Goal: Find specific page/section: Find specific page/section

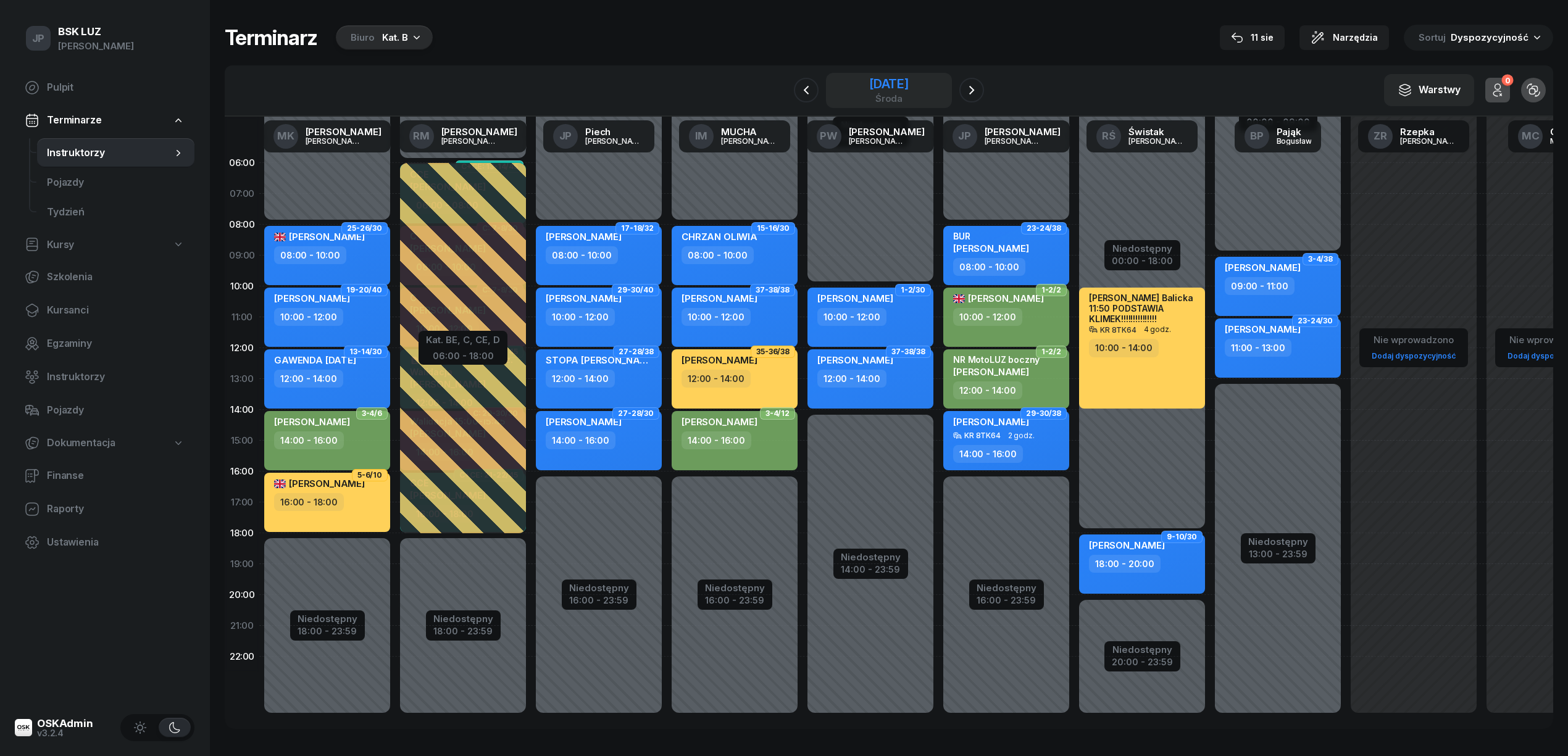
click at [882, 79] on div "[DATE]" at bounding box center [889, 84] width 39 height 13
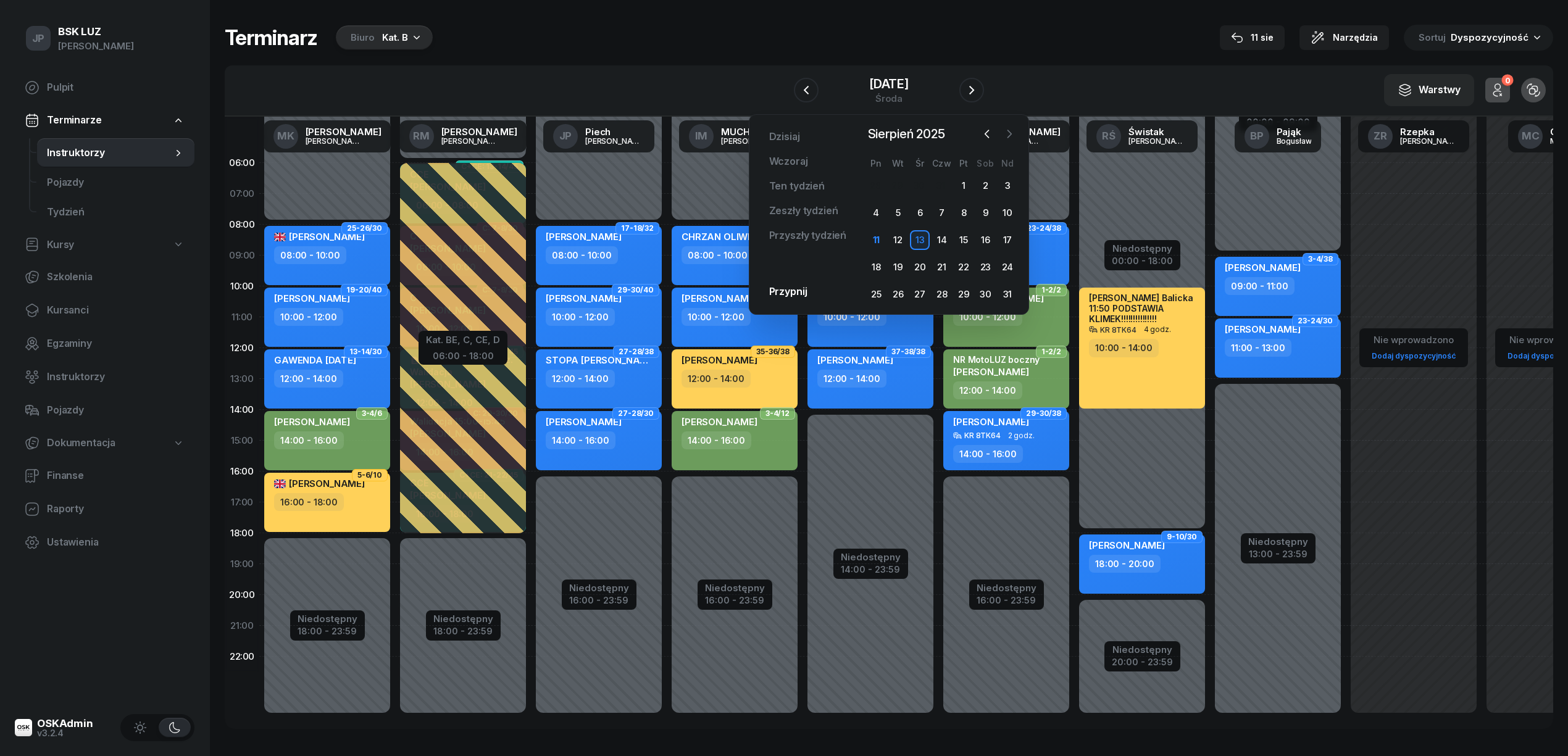
click at [1010, 132] on icon "button" at bounding box center [1009, 134] width 13 height 13
click at [873, 184] on div "1" at bounding box center [876, 186] width 20 height 20
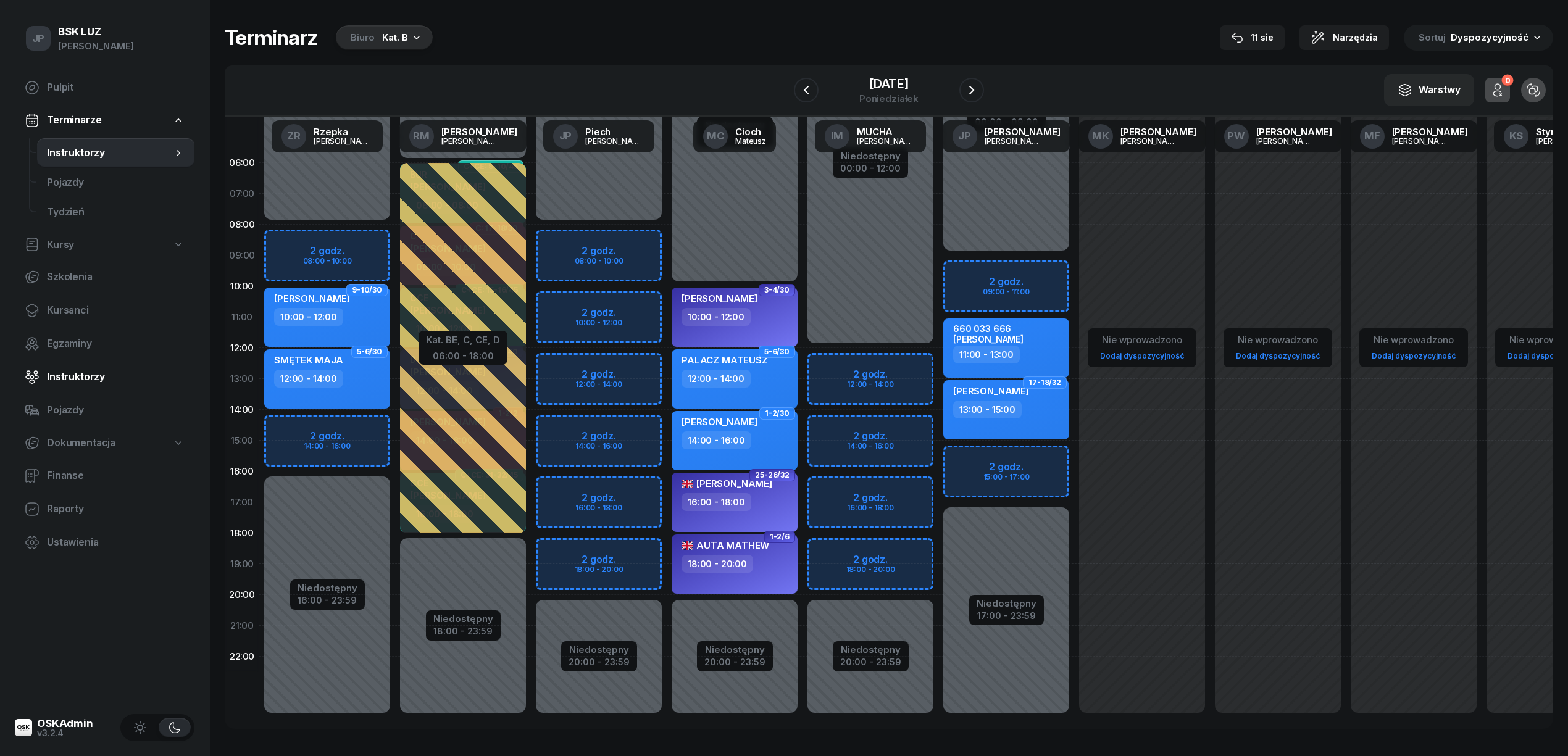
click at [64, 374] on span "Instruktorzy" at bounding box center [115, 377] width 138 height 16
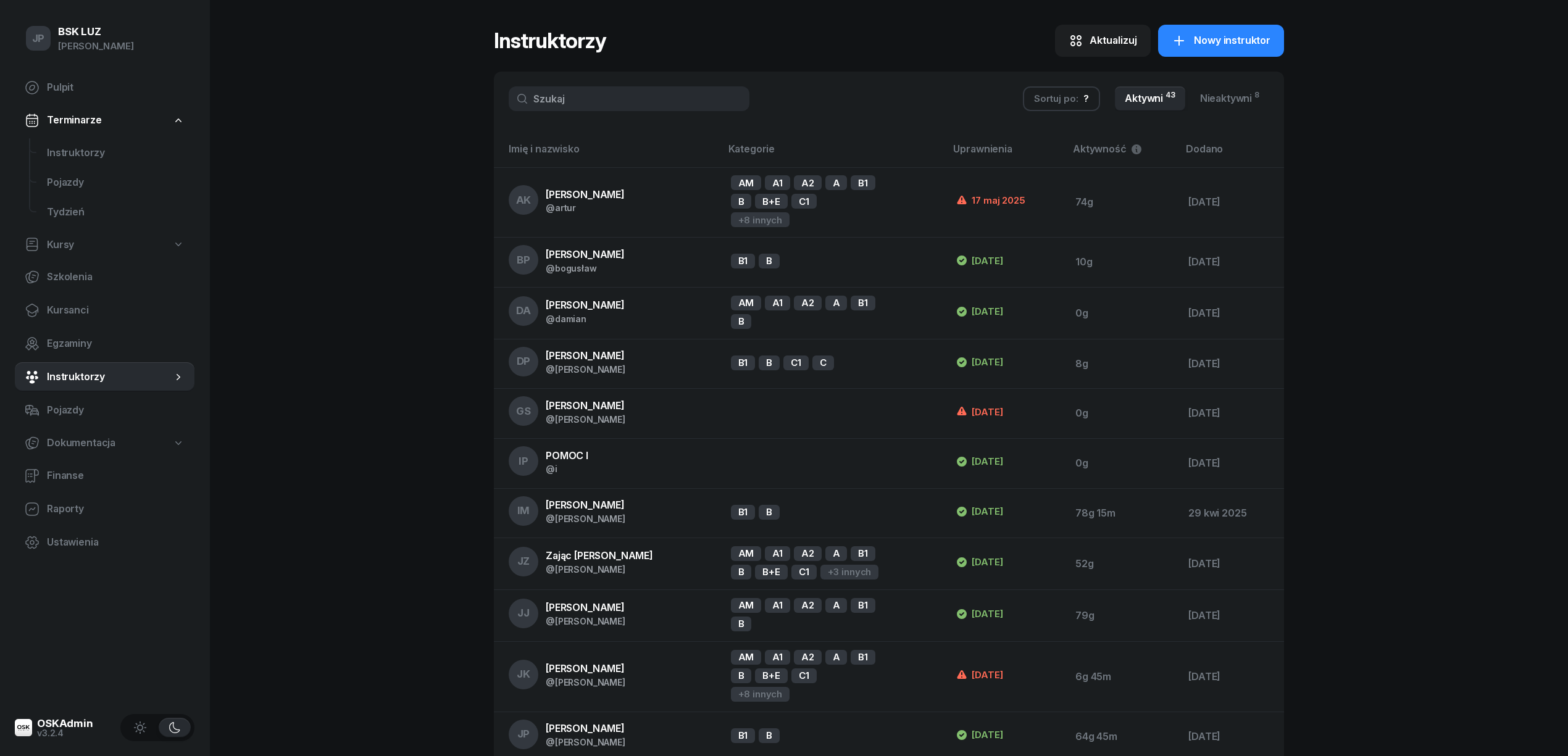
click at [558, 100] on input "text" at bounding box center [628, 99] width 240 height 25
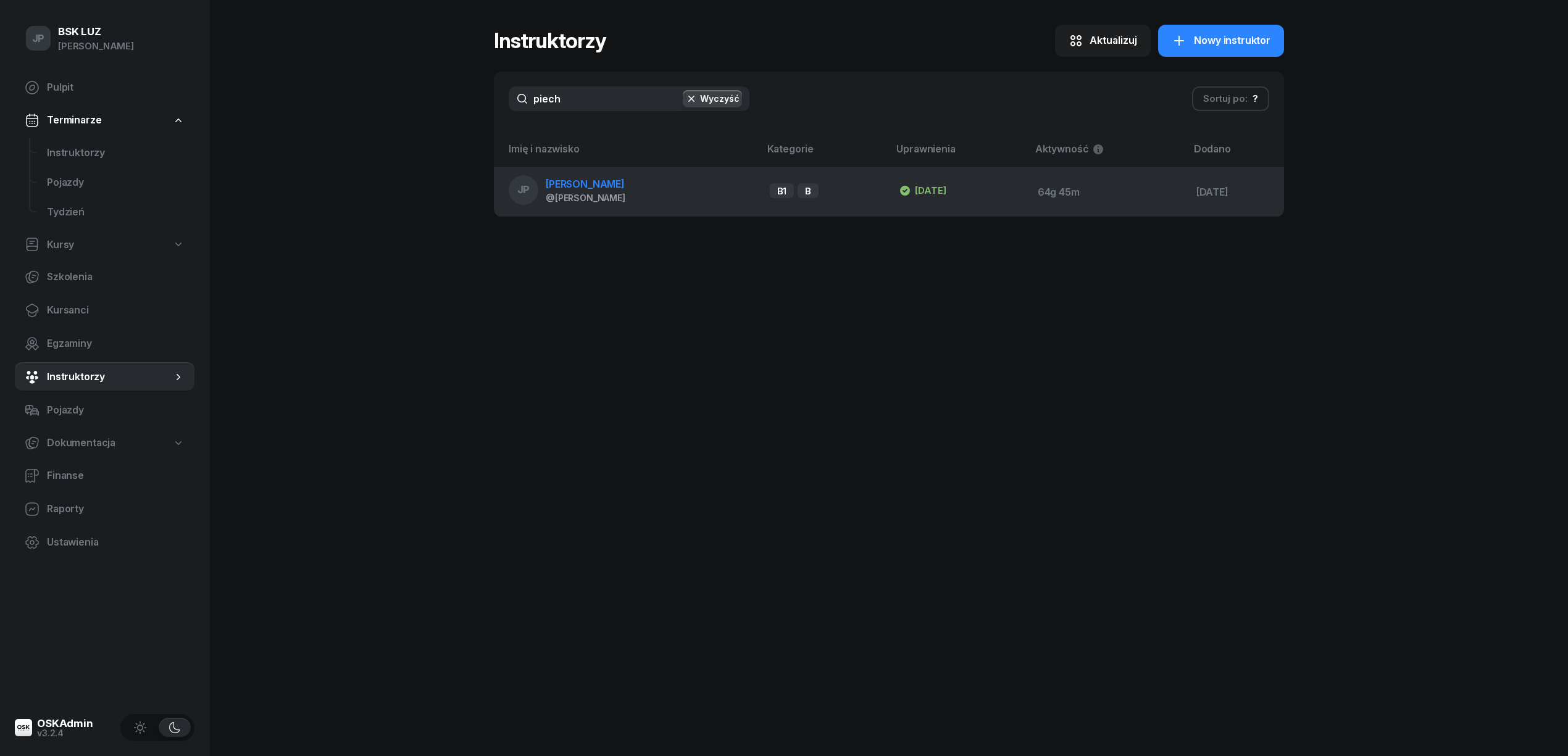
type input "piech"
click at [563, 190] on span "[PERSON_NAME]" at bounding box center [585, 184] width 79 height 13
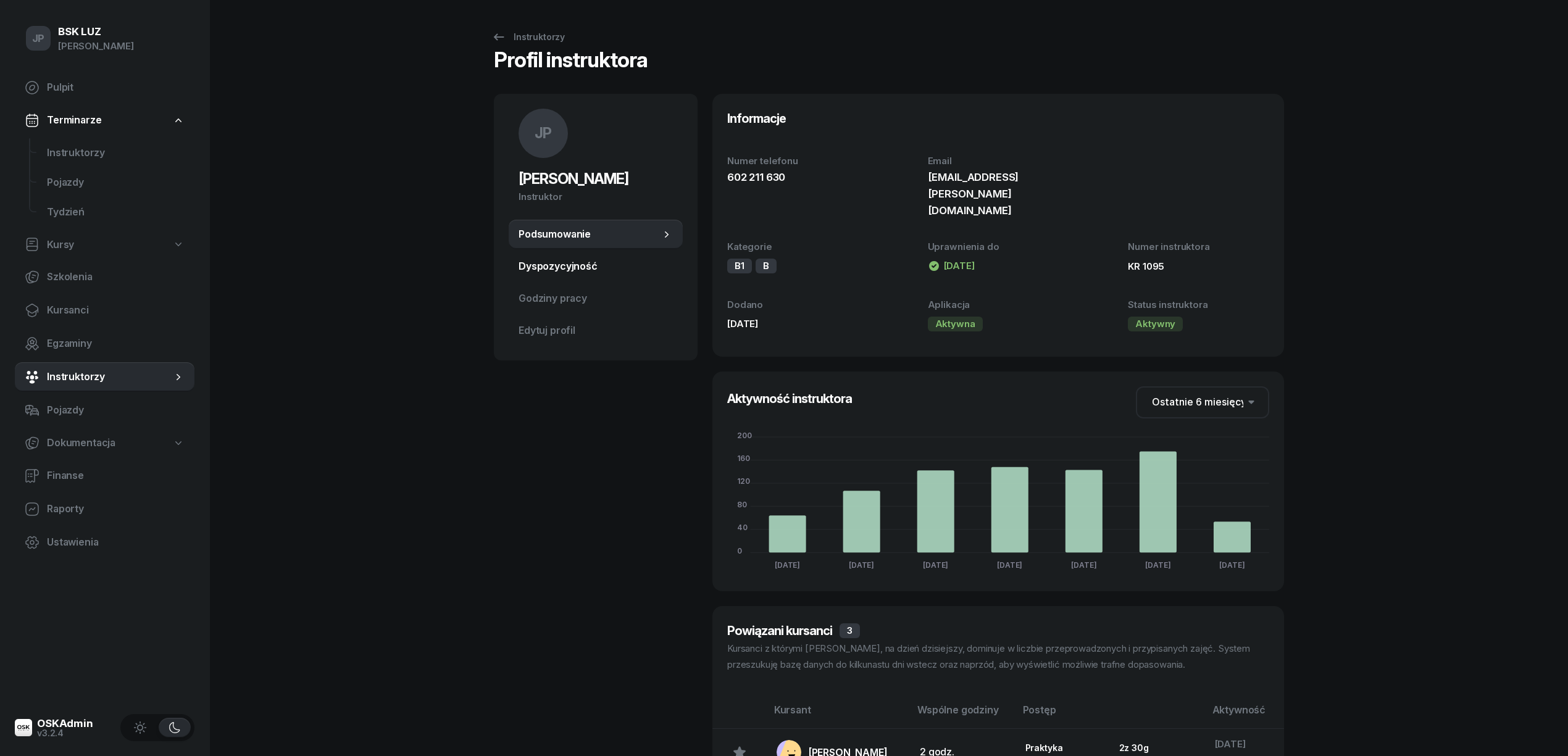
click at [549, 268] on span "Dyspozycyjność" at bounding box center [595, 266] width 155 height 16
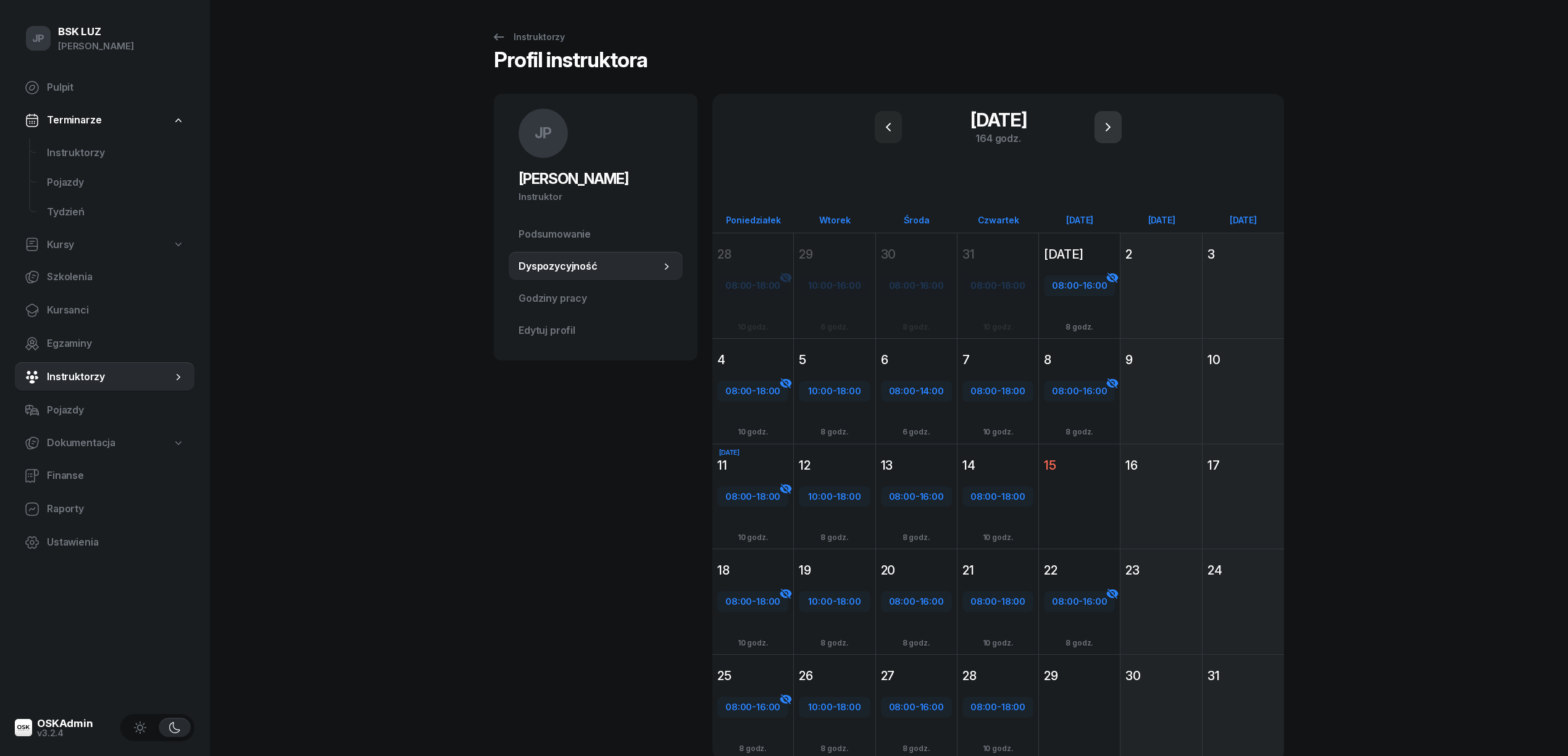
click at [1114, 123] on icon "button" at bounding box center [1108, 127] width 15 height 15
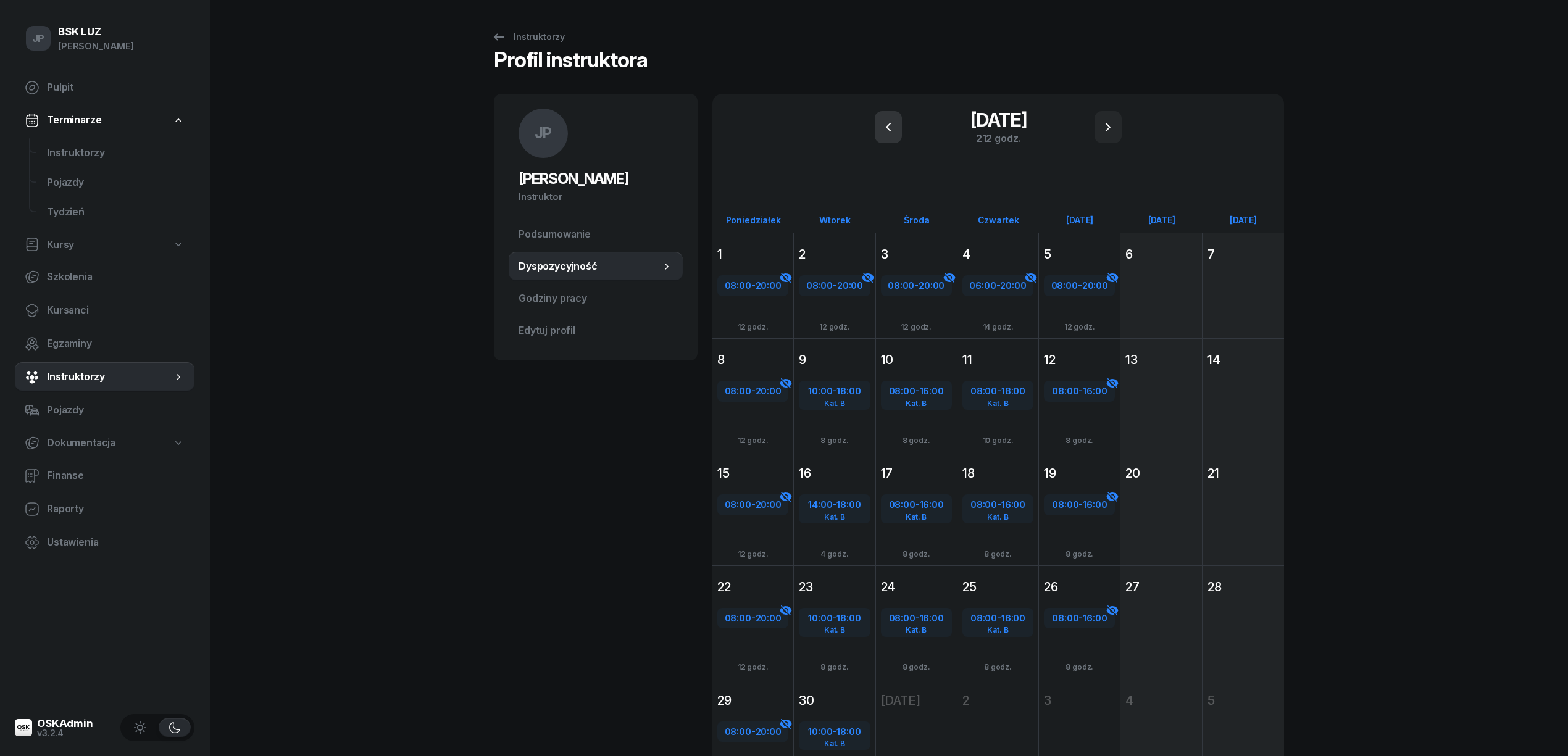
click at [889, 123] on icon "button" at bounding box center [888, 127] width 15 height 15
